Goal: Task Accomplishment & Management: Manage account settings

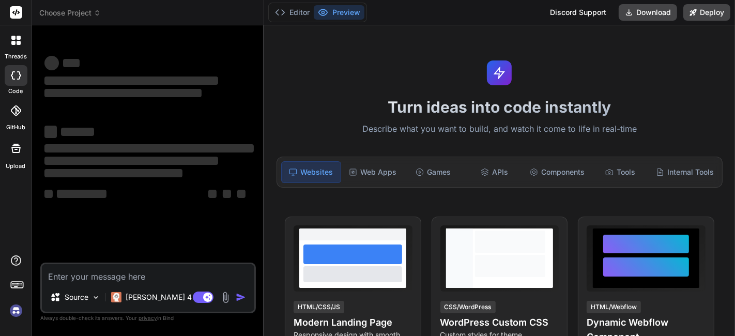
type textarea "x"
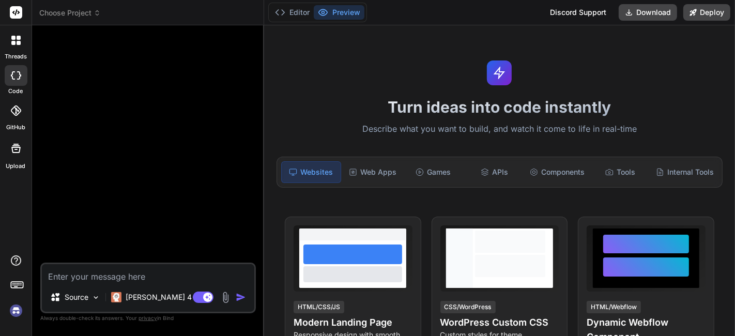
click at [11, 313] on img at bounding box center [16, 311] width 18 height 18
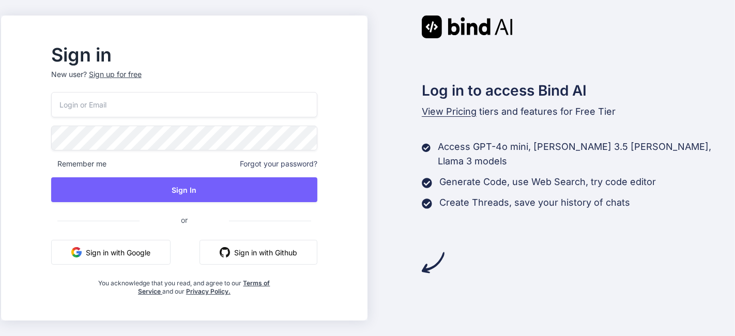
click at [97, 106] on input "email" at bounding box center [184, 104] width 266 height 25
type input "ricardoceja97@gmail.com"
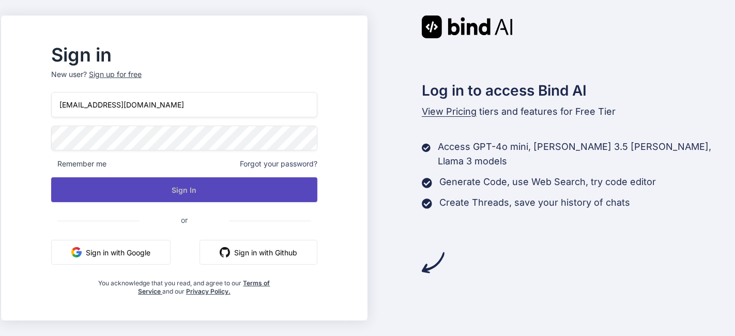
click at [118, 189] on button "Sign In" at bounding box center [184, 189] width 266 height 25
click at [98, 185] on button "Sign In" at bounding box center [184, 189] width 266 height 25
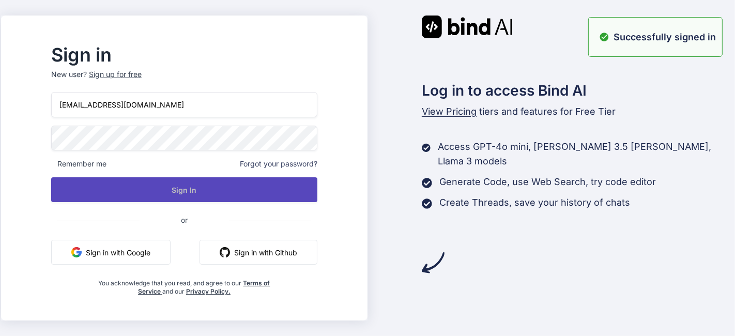
click at [114, 178] on button "Sign In" at bounding box center [184, 189] width 266 height 25
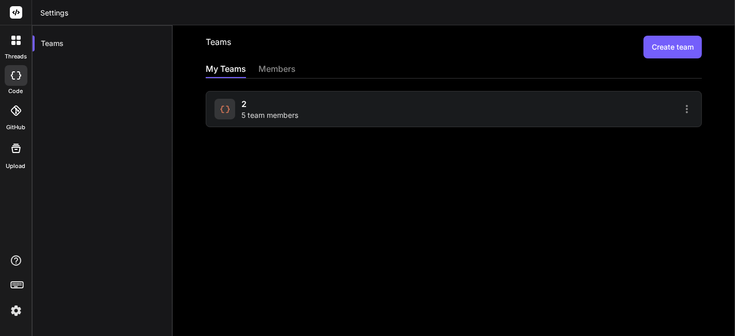
click at [665, 49] on button "Create team" at bounding box center [673, 47] width 58 height 23
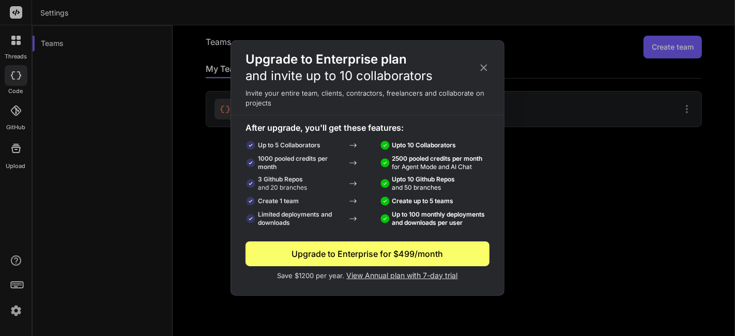
click at [484, 69] on icon at bounding box center [483, 67] width 11 height 11
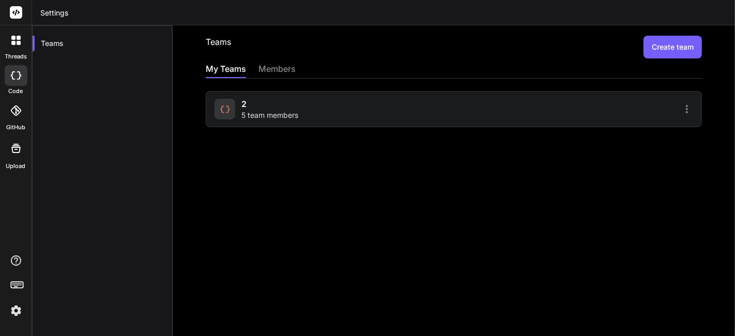
click at [269, 69] on div "members" at bounding box center [276, 70] width 37 height 14
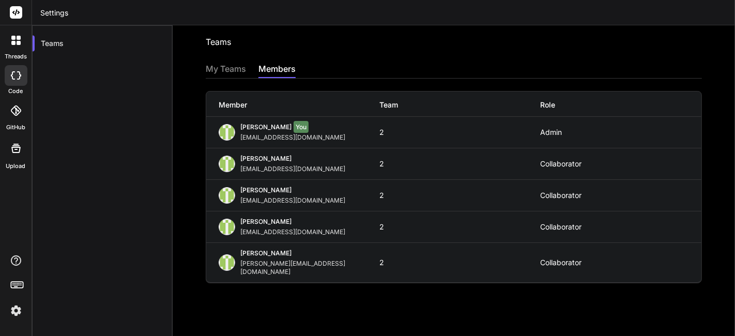
click at [16, 41] on icon at bounding box center [15, 40] width 9 height 9
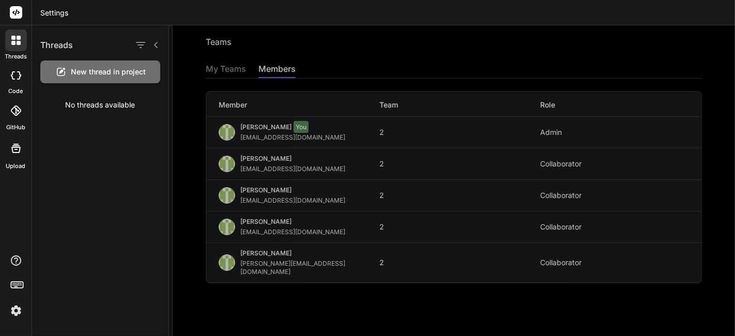
click at [17, 14] on rect at bounding box center [16, 12] width 12 height 12
click at [8, 315] on img at bounding box center [16, 311] width 18 height 18
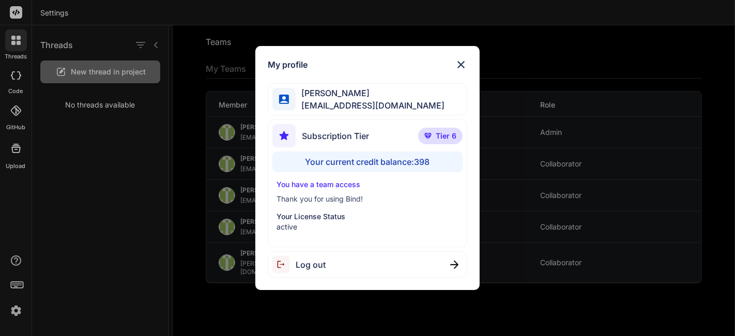
click at [10, 224] on div "My profile Ricardo Ceja Jr ricardoceja97@gmail.com Subscription Tier Tier 6 You…" at bounding box center [367, 168] width 735 height 336
